Goal: Communication & Community: Answer question/provide support

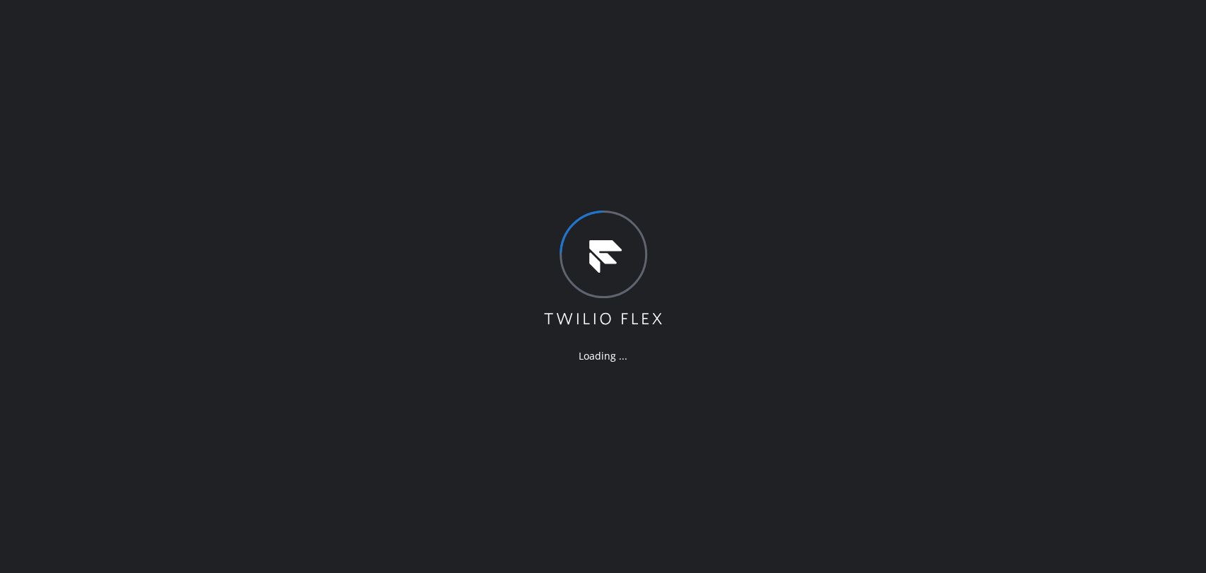
click at [1079, 165] on div "Loading ..." at bounding box center [603, 286] width 1206 height 573
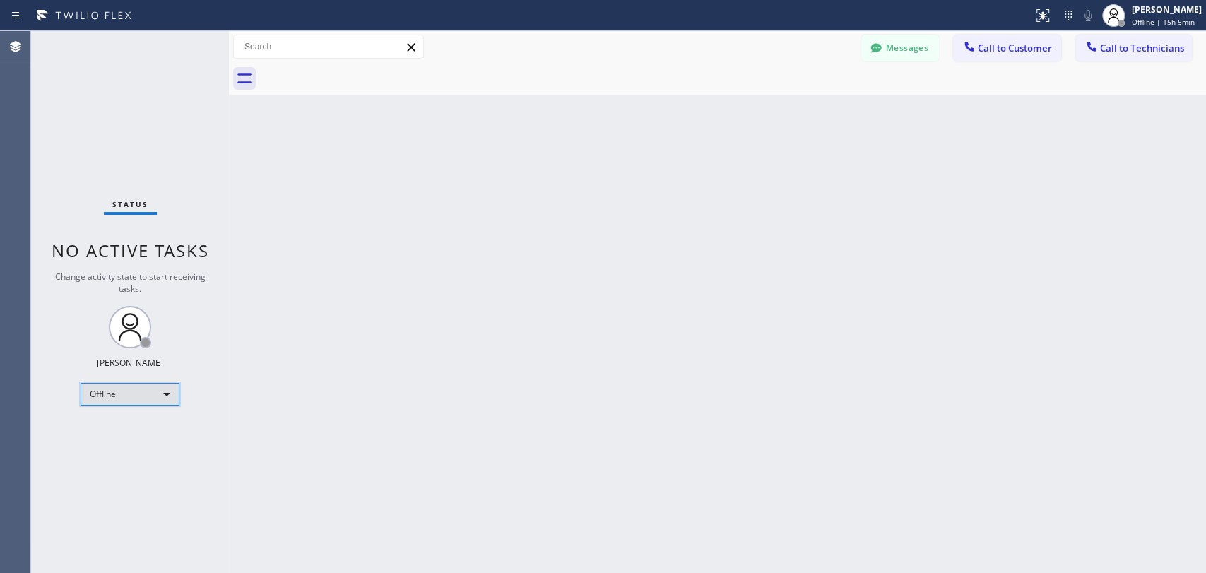
click at [136, 390] on div "Offline" at bounding box center [130, 394] width 99 height 23
click at [137, 433] on li "Available" at bounding box center [129, 429] width 96 height 17
click at [1125, 49] on span "Call to Technicians" at bounding box center [1142, 48] width 84 height 13
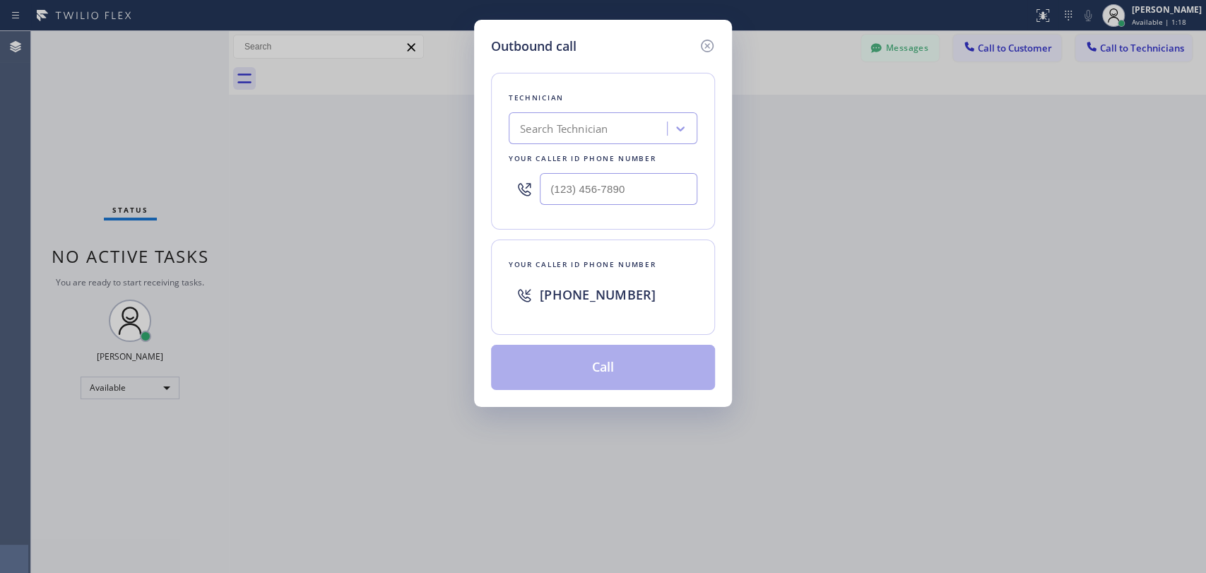
click at [615, 129] on div "Search Technician" at bounding box center [590, 129] width 154 height 25
type input "vadi"
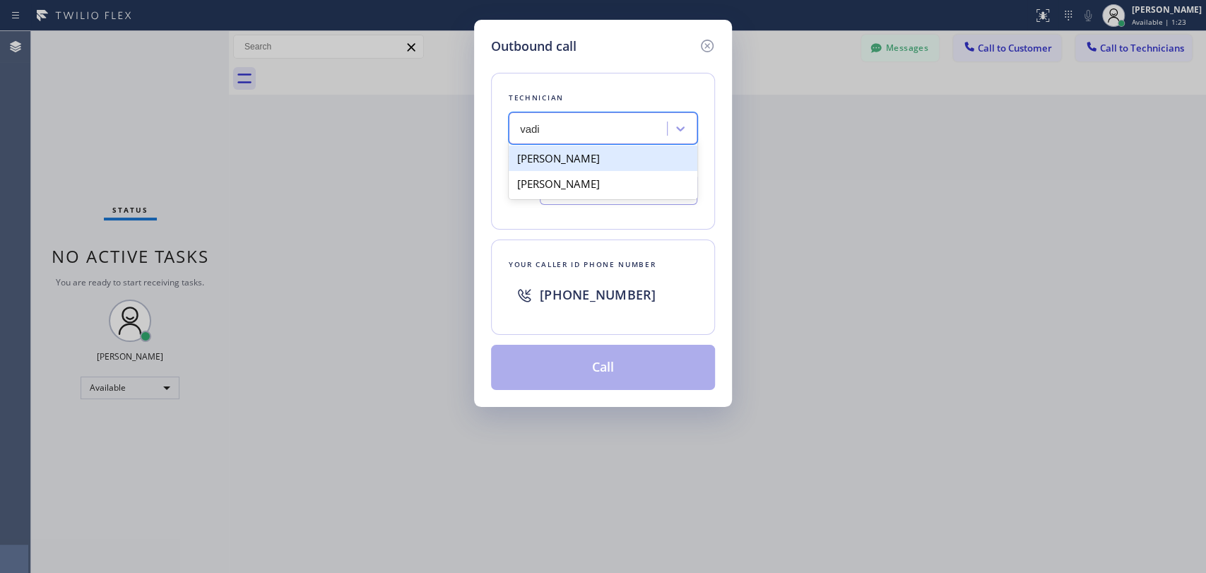
click at [597, 164] on div "[PERSON_NAME]" at bounding box center [603, 158] width 189 height 25
type input "[PHONE_NUMBER]"
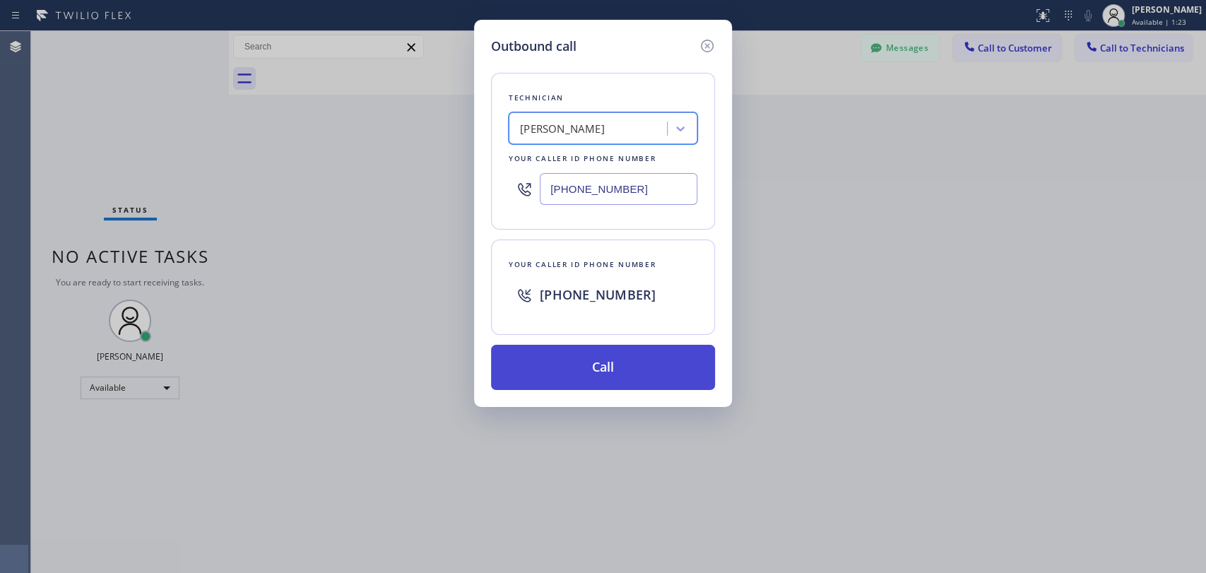
drag, startPoint x: 571, startPoint y: 377, endPoint x: 468, endPoint y: 130, distance: 267.6
click at [571, 377] on button "Call" at bounding box center [603, 367] width 224 height 45
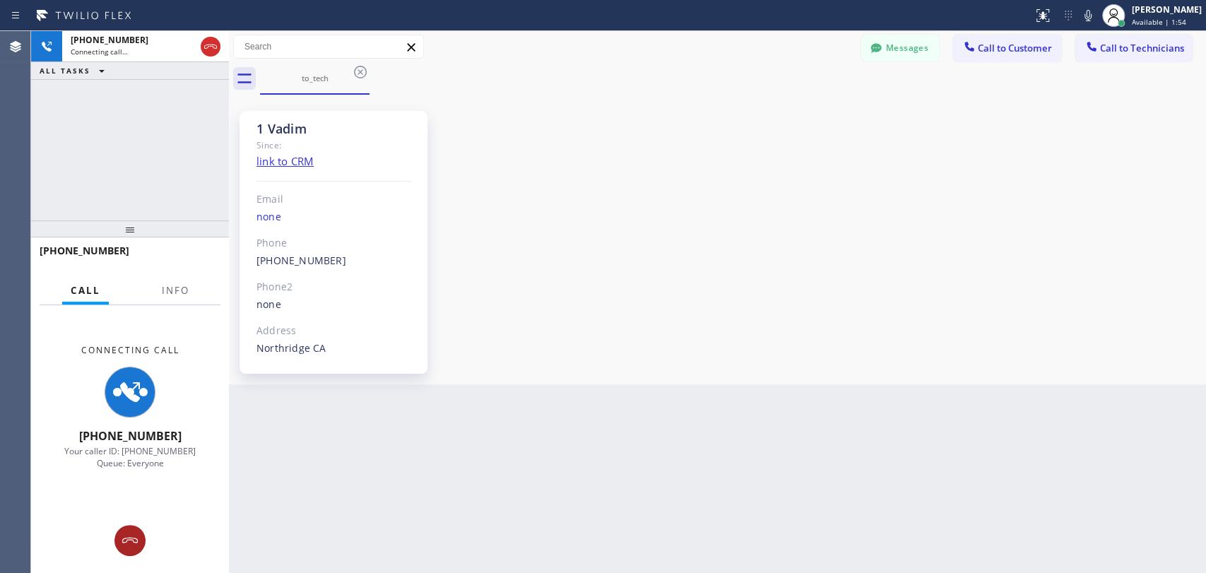
click at [127, 532] on icon at bounding box center [129, 540] width 17 height 17
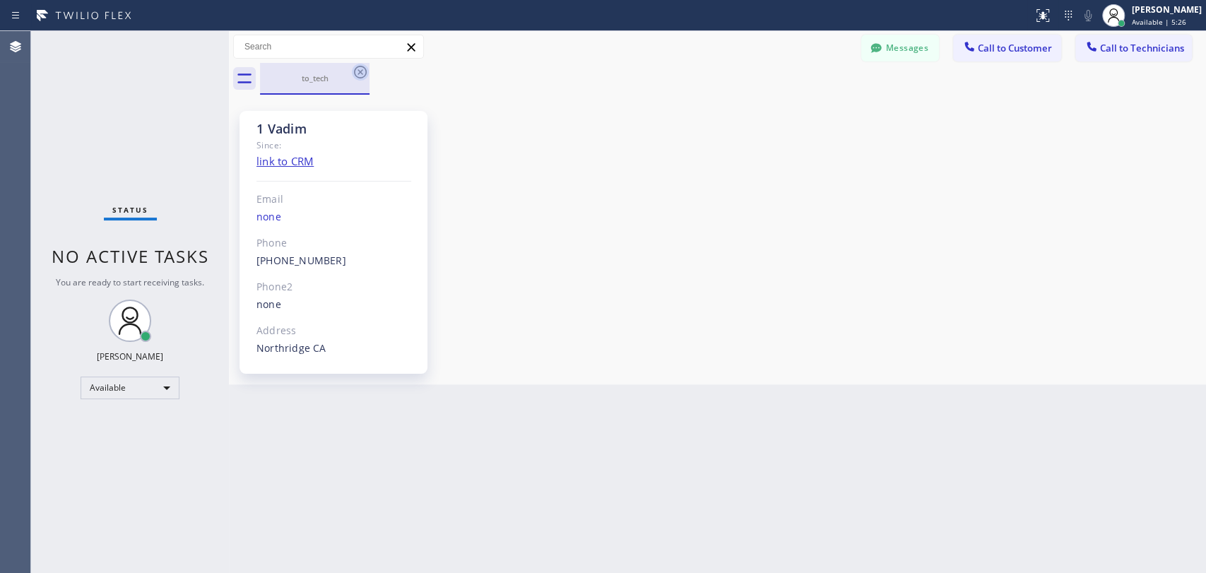
click at [355, 66] on icon at bounding box center [360, 72] width 17 height 17
click at [356, 71] on div "to_tech" at bounding box center [733, 79] width 946 height 32
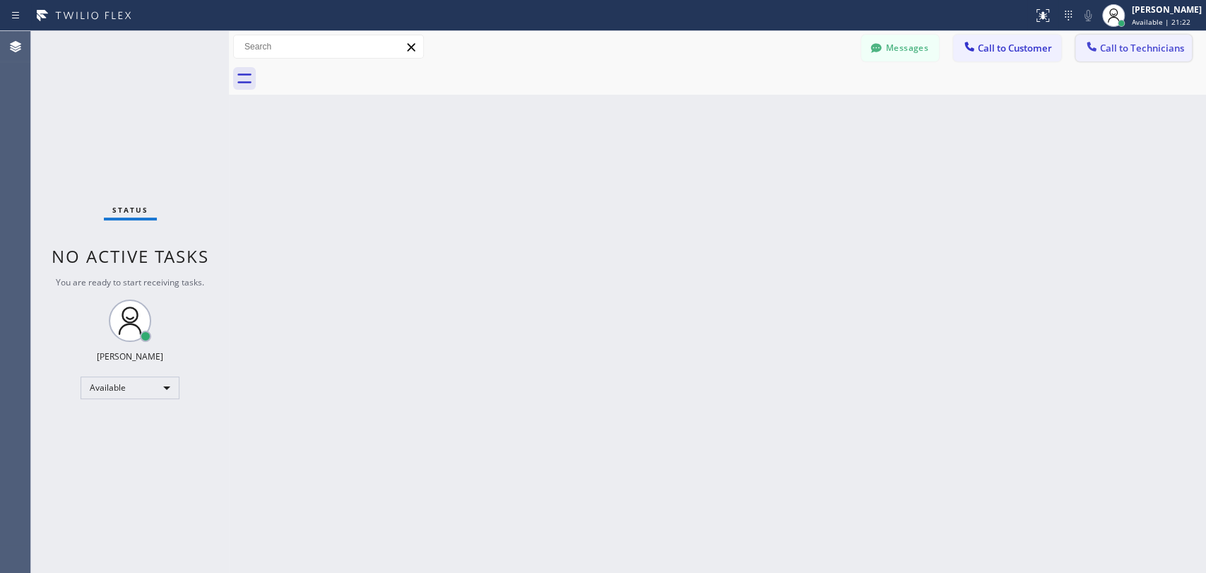
click at [1116, 57] on button "Call to Technicians" at bounding box center [1133, 48] width 117 height 27
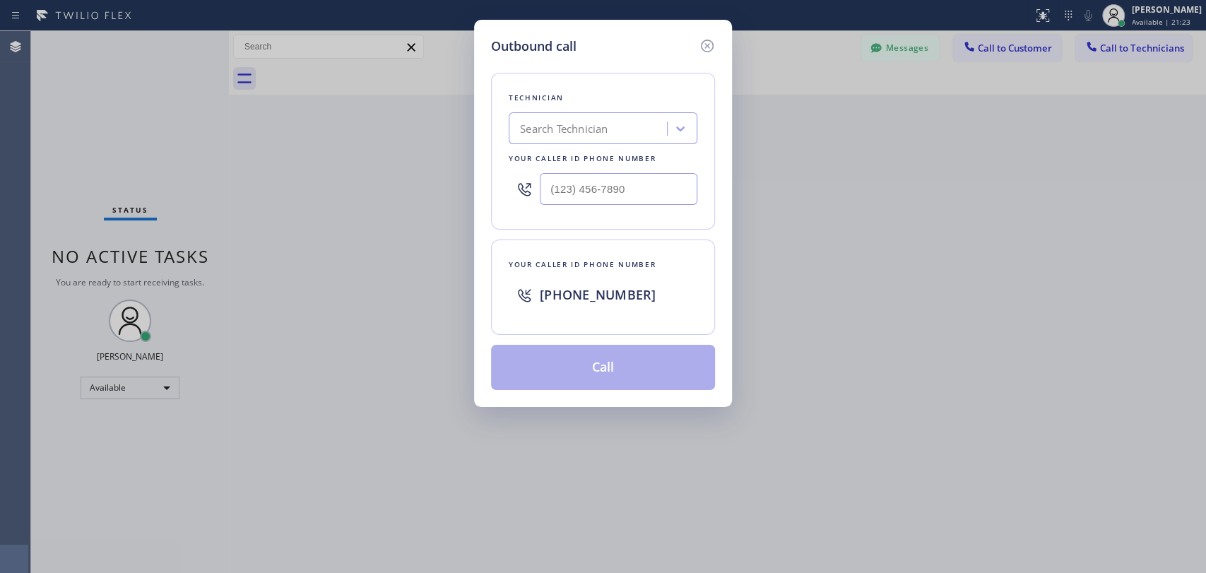
click at [555, 127] on div "Search Technician" at bounding box center [564, 129] width 88 height 16
type input "serg"
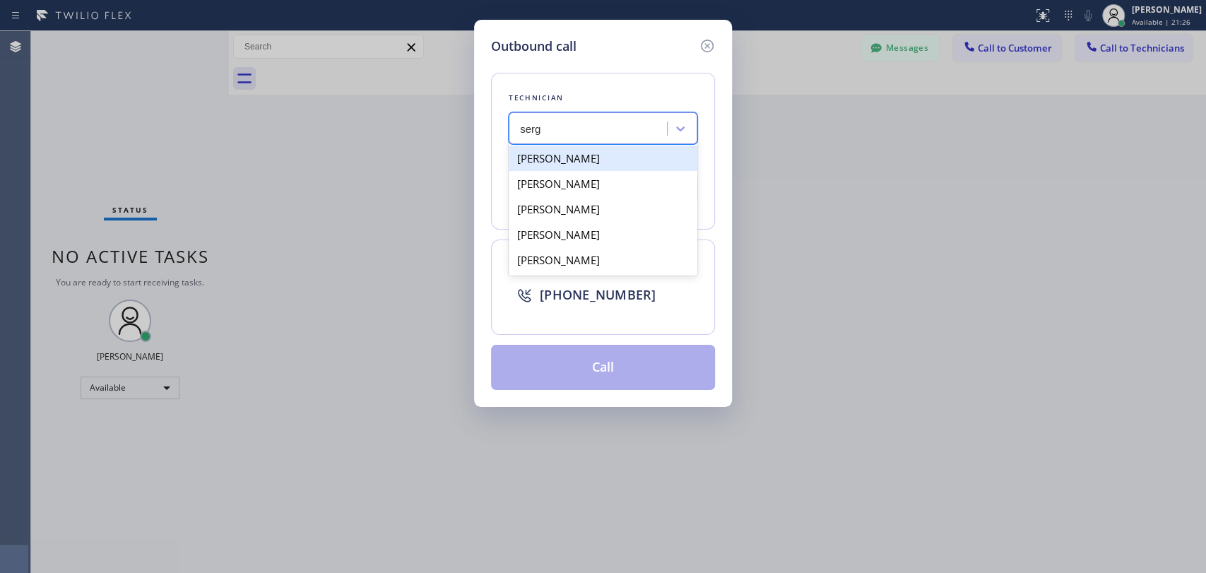
click at [601, 165] on div "[PERSON_NAME]" at bounding box center [603, 158] width 189 height 25
type input "[PHONE_NUMBER]"
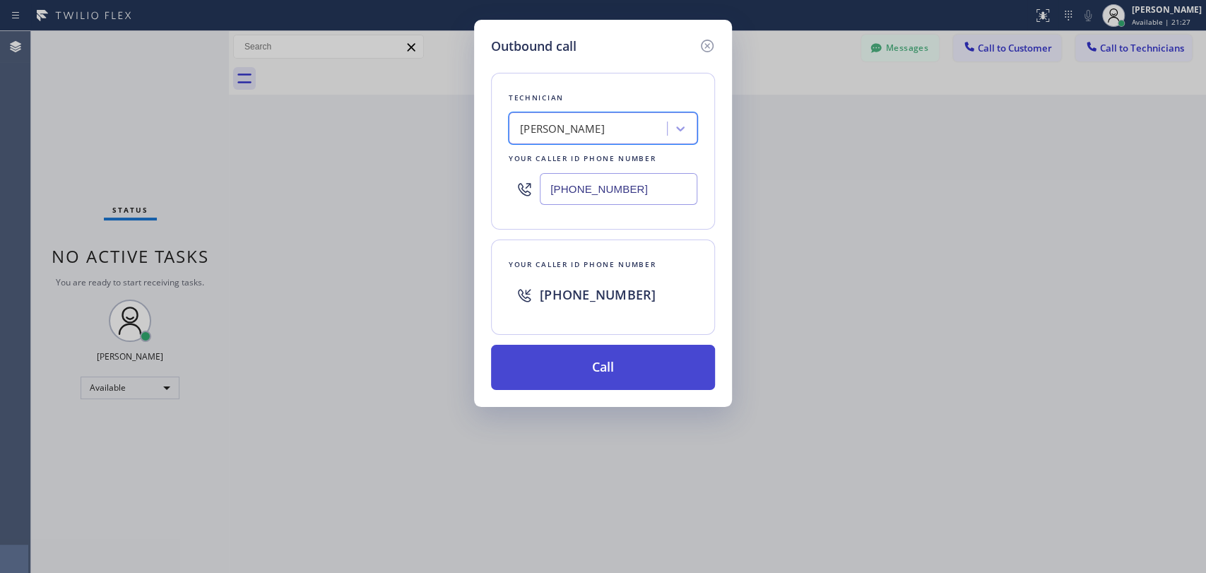
click at [651, 367] on button "Call" at bounding box center [603, 367] width 224 height 45
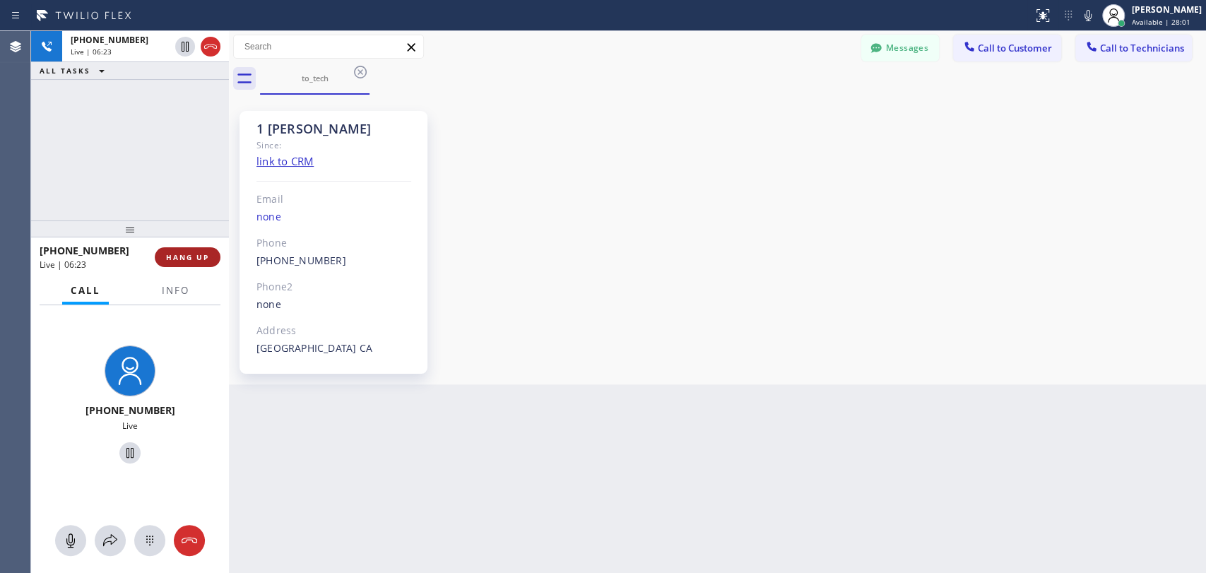
click at [198, 256] on span "HANG UP" at bounding box center [187, 257] width 43 height 10
